Goal: Task Accomplishment & Management: Use online tool/utility

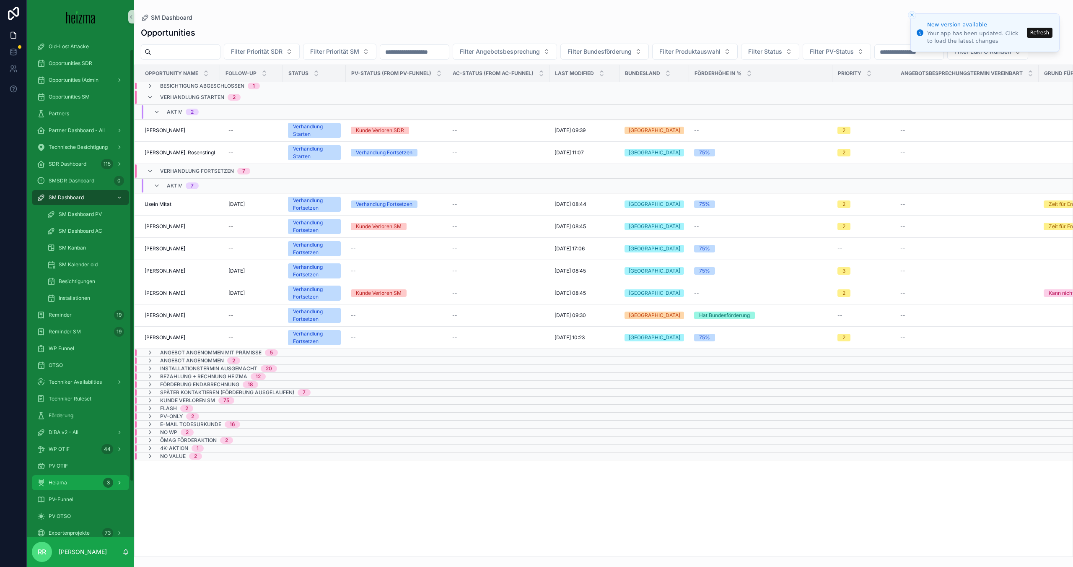
scroll to position [18, 0]
click at [83, 476] on div "Heiama 3" at bounding box center [80, 481] width 87 height 13
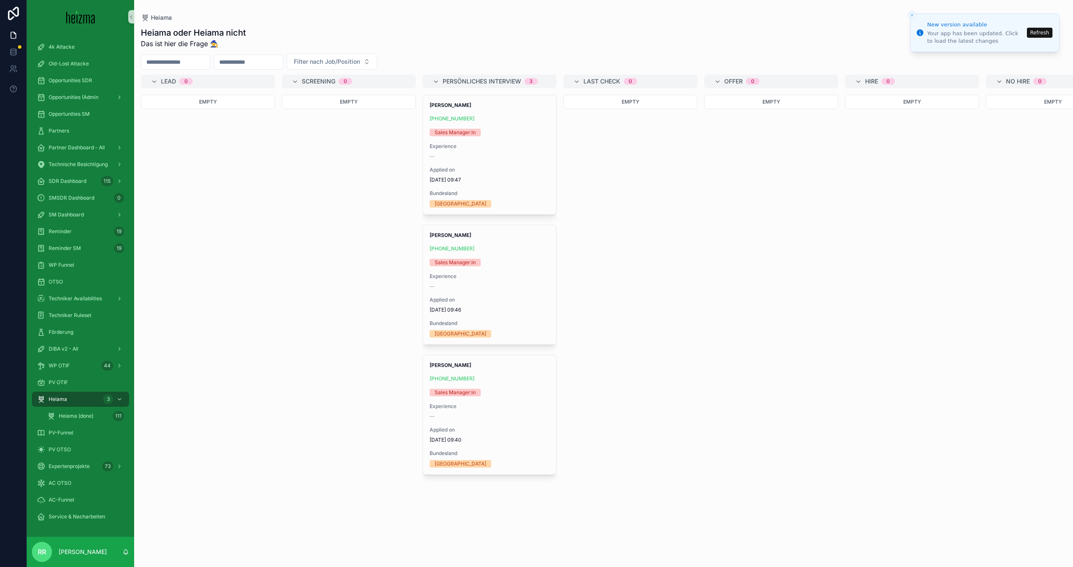
click at [1034, 36] on button "Refresh" at bounding box center [1040, 33] width 26 height 10
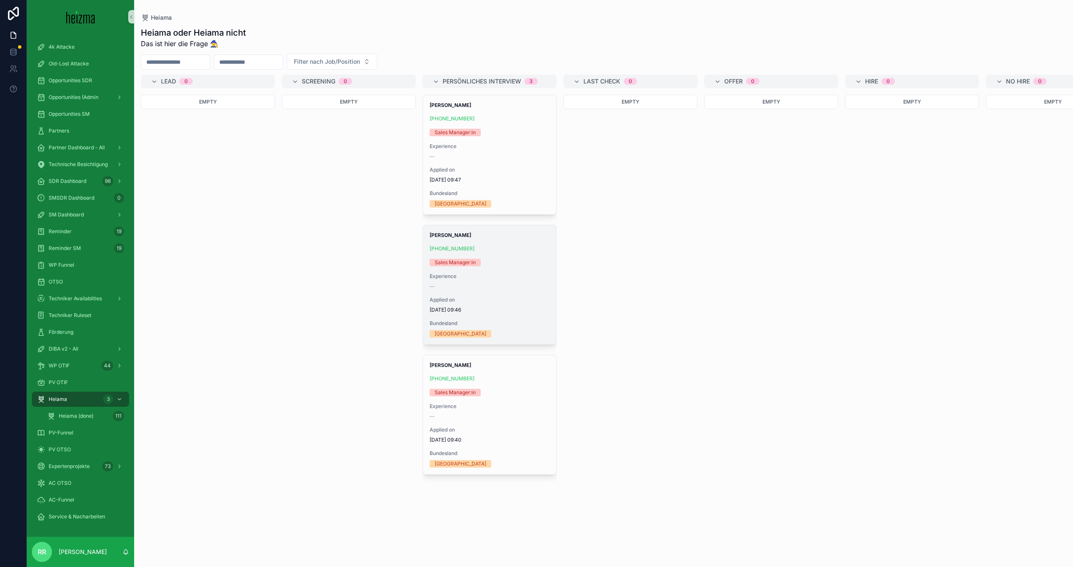
click at [522, 290] on div "[PERSON_NAME] [PHONE_NUMBER] Sales Manager:in Experience -- Applied on [DATE] 0…" at bounding box center [489, 284] width 133 height 119
click at [508, 279] on span "Experience" at bounding box center [490, 276] width 120 height 7
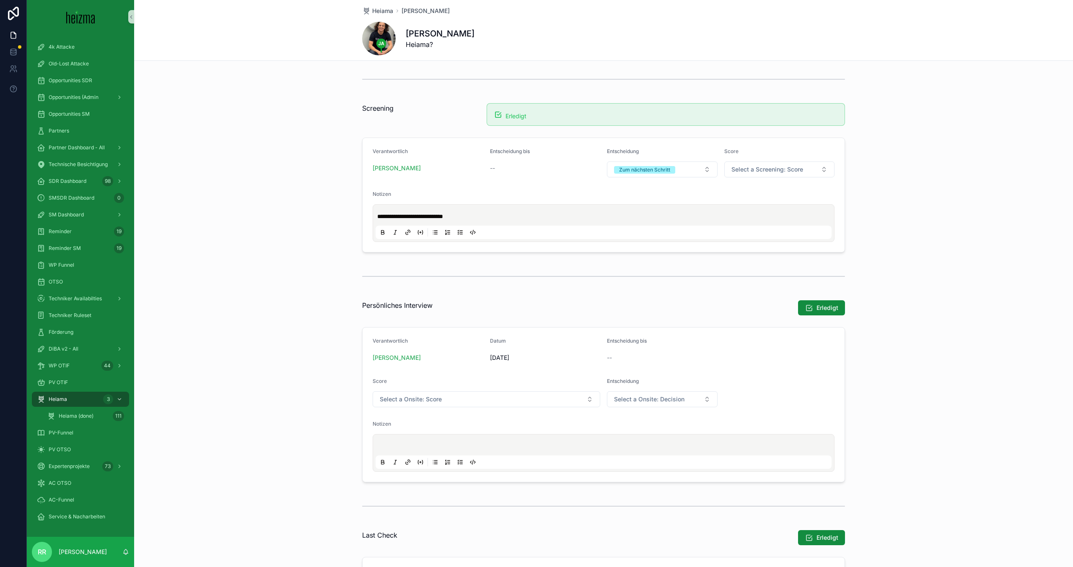
scroll to position [492, 0]
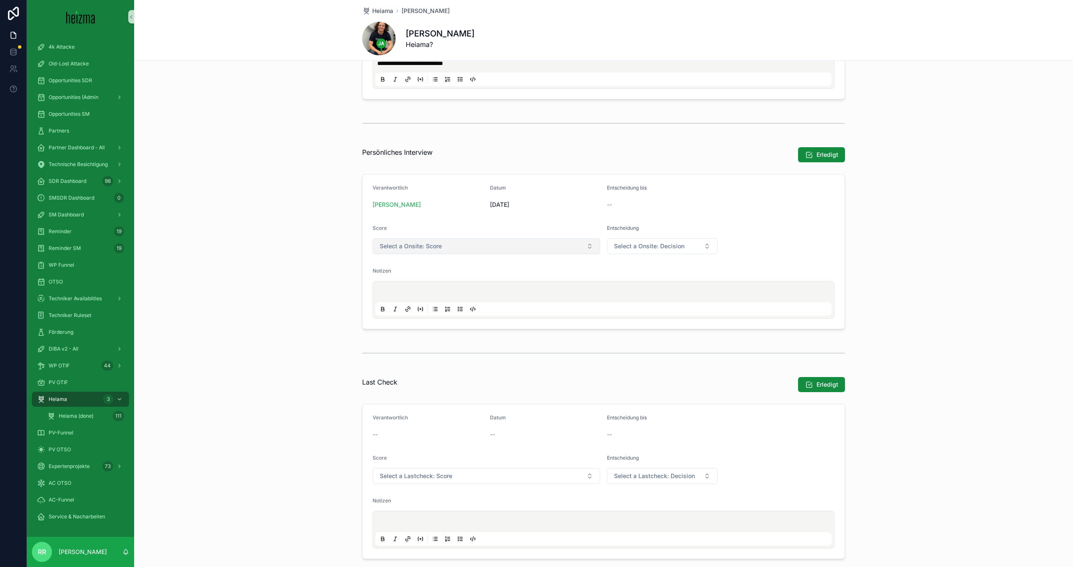
click at [508, 244] on button "Select a Onsite: Score" at bounding box center [487, 246] width 228 height 16
drag, startPoint x: 673, startPoint y: 227, endPoint x: 676, endPoint y: 238, distance: 11.2
click at [674, 234] on div "Entscheidung" at bounding box center [662, 230] width 111 height 10
click at [679, 244] on span "Select a Onsite: Decision" at bounding box center [649, 246] width 70 height 8
click at [664, 277] on div "Absagen" at bounding box center [662, 279] width 106 height 13
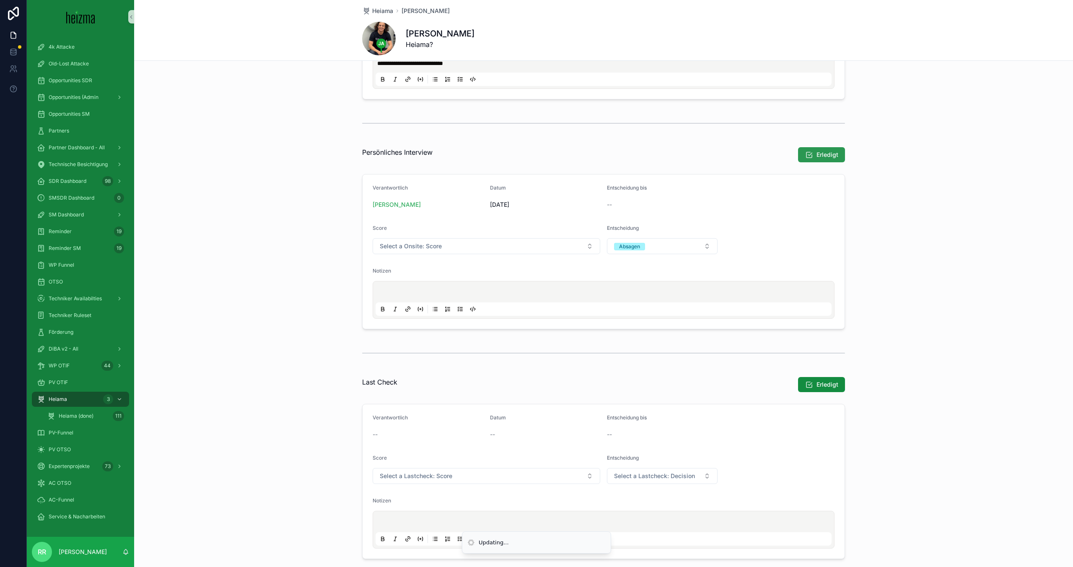
click at [827, 154] on span "Erledigt" at bounding box center [828, 154] width 22 height 8
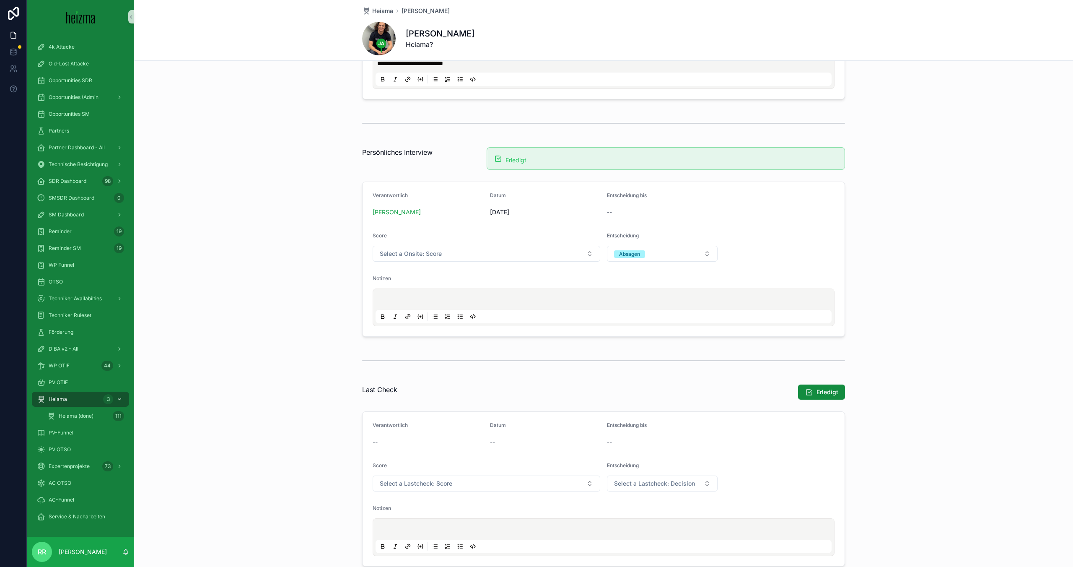
click at [92, 397] on div "Heiama 3" at bounding box center [80, 398] width 87 height 13
